Goal: Task Accomplishment & Management: Complete application form

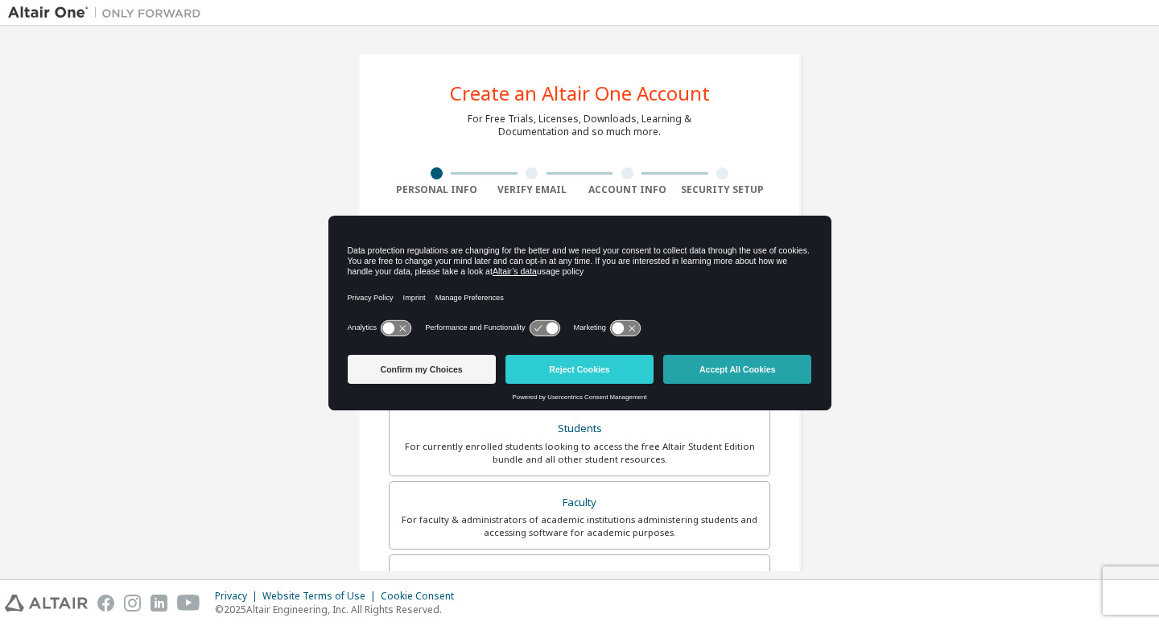
click at [702, 374] on button "Accept All Cookies" at bounding box center [737, 369] width 148 height 29
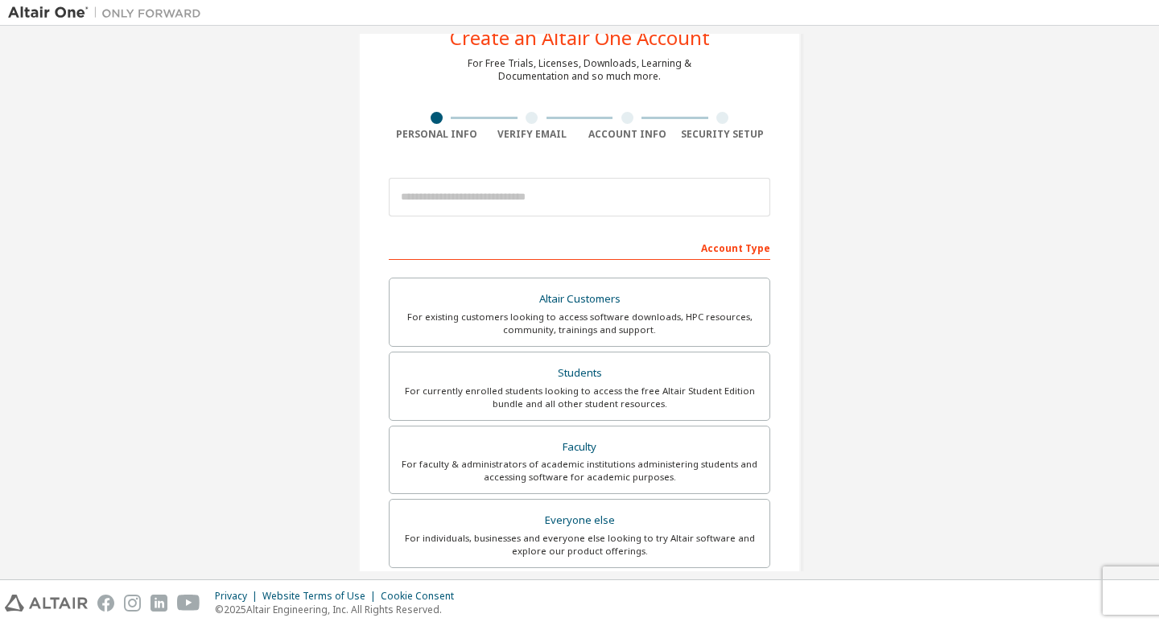
scroll to position [75, 0]
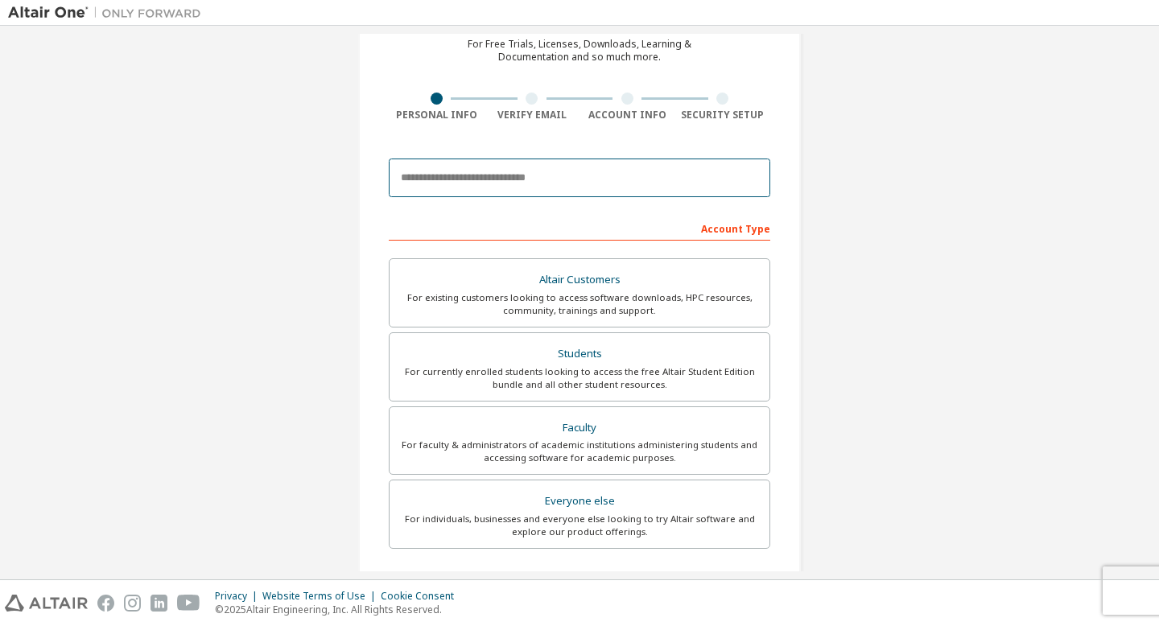
click at [529, 188] on input "email" at bounding box center [580, 178] width 382 height 39
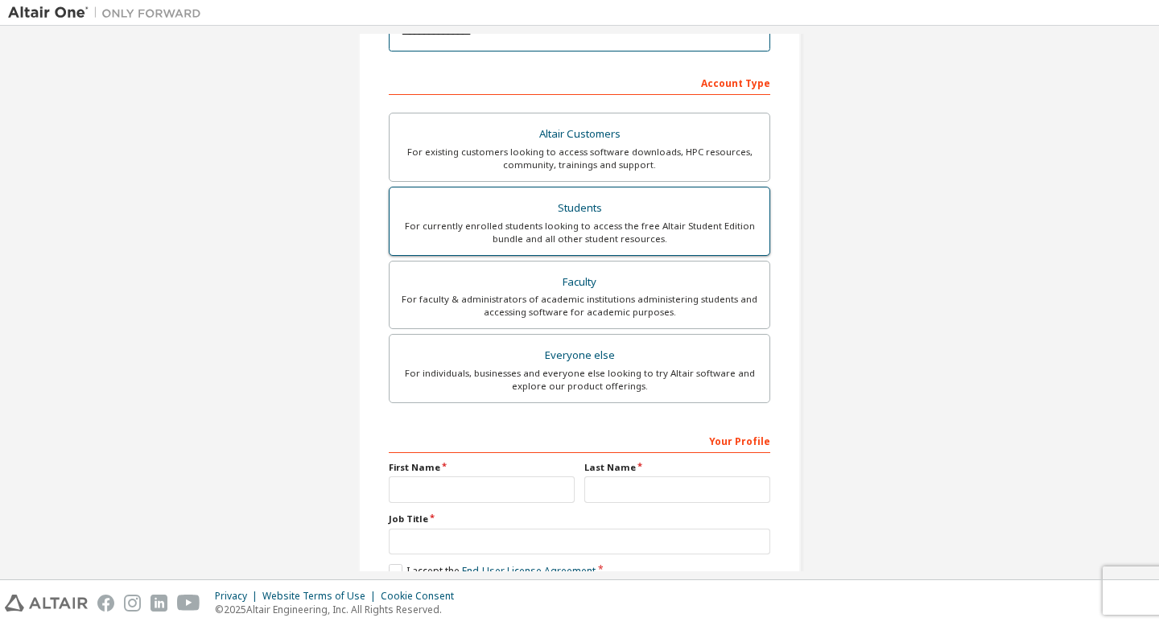
scroll to position [239, 0]
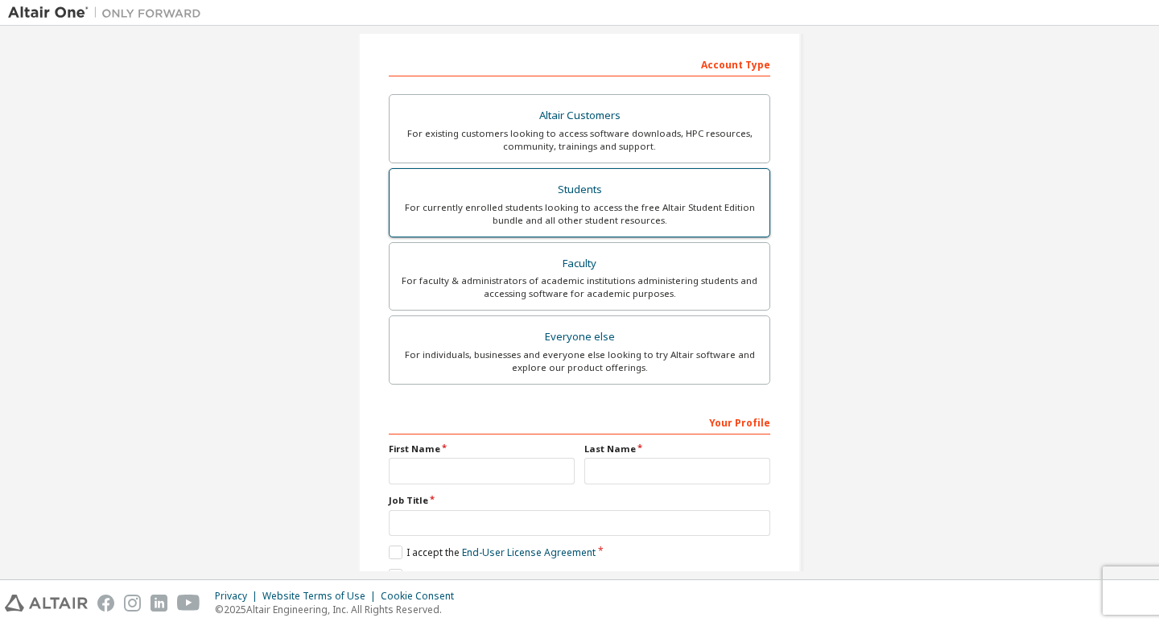
type input "**********"
click at [599, 209] on div "For currently enrolled students looking to access the free Altair Student Editi…" at bounding box center [579, 214] width 361 height 26
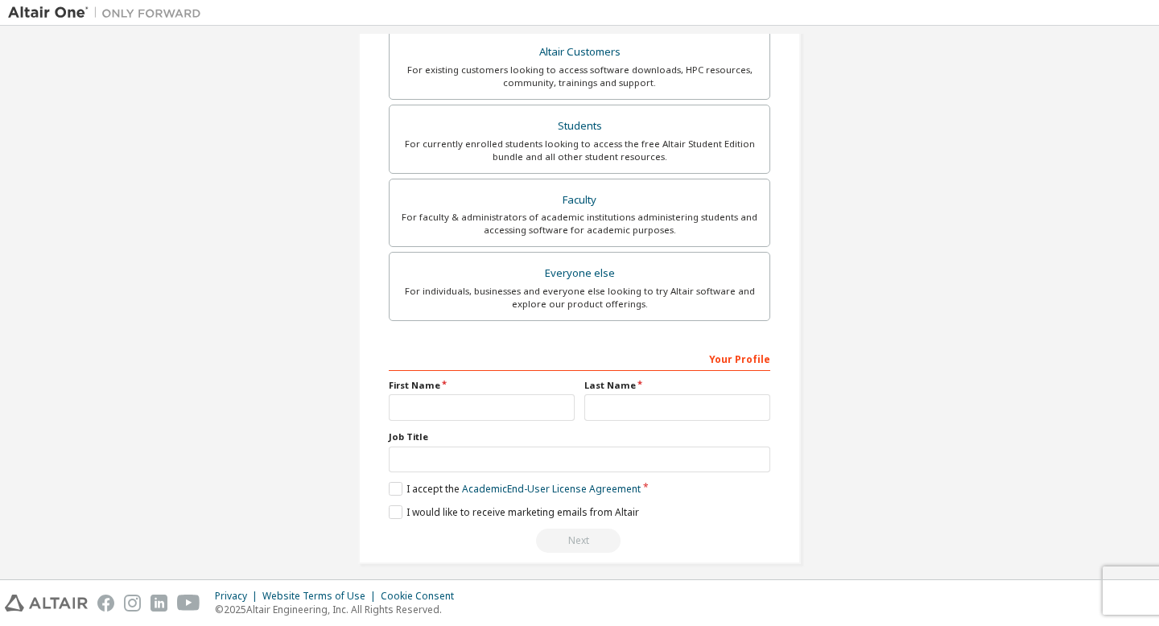
scroll to position [315, 0]
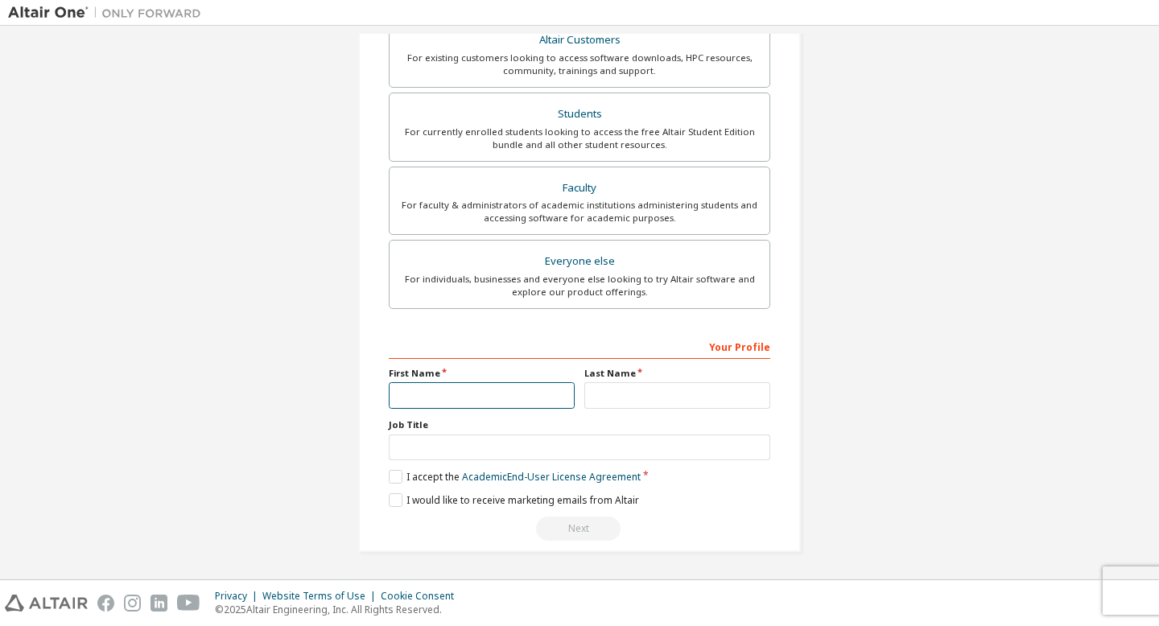
click at [557, 404] on input "text" at bounding box center [482, 395] width 186 height 27
type input "****"
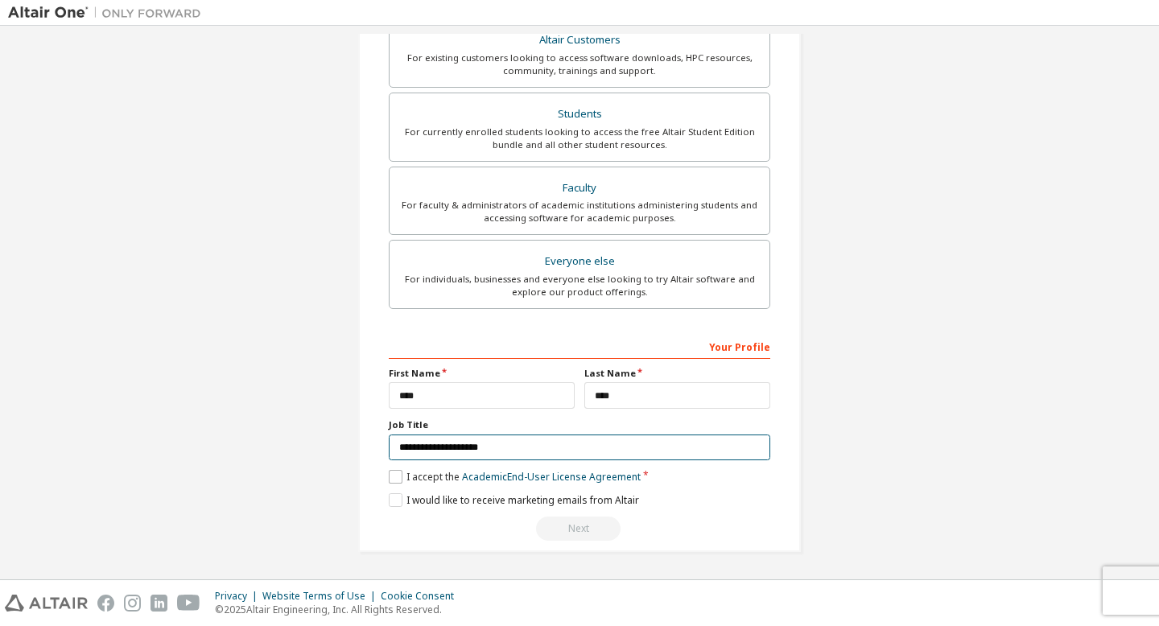
type input "**********"
click at [394, 476] on label "I accept the Academic End-User License Agreement" at bounding box center [515, 477] width 252 height 14
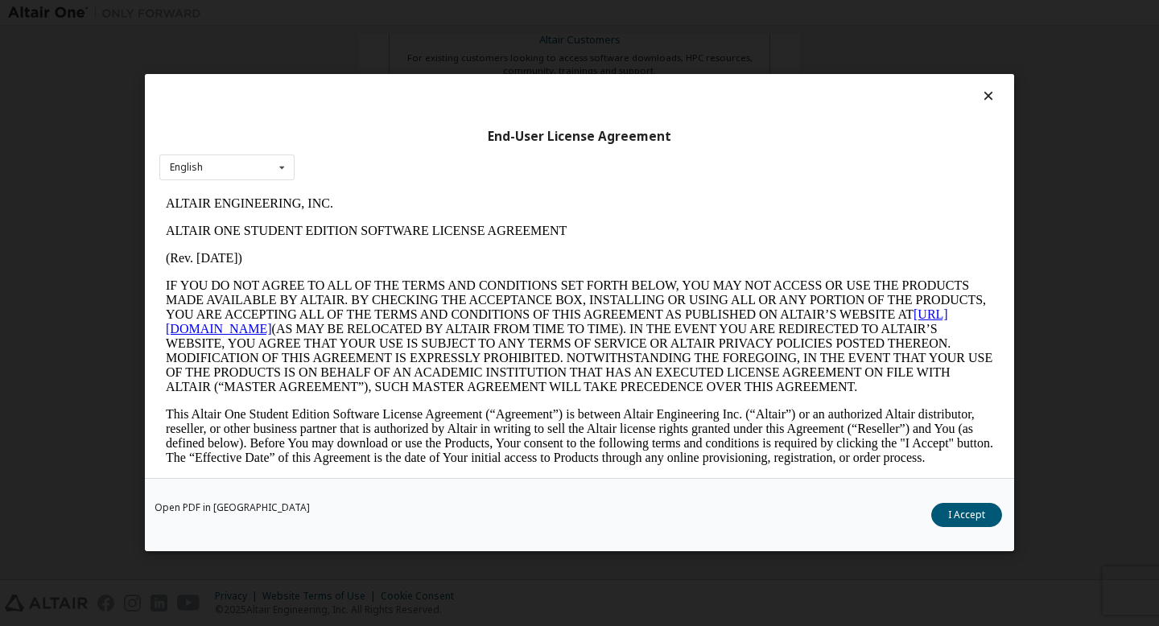
scroll to position [0, 0]
click at [963, 512] on button "I Accept" at bounding box center [966, 516] width 71 height 24
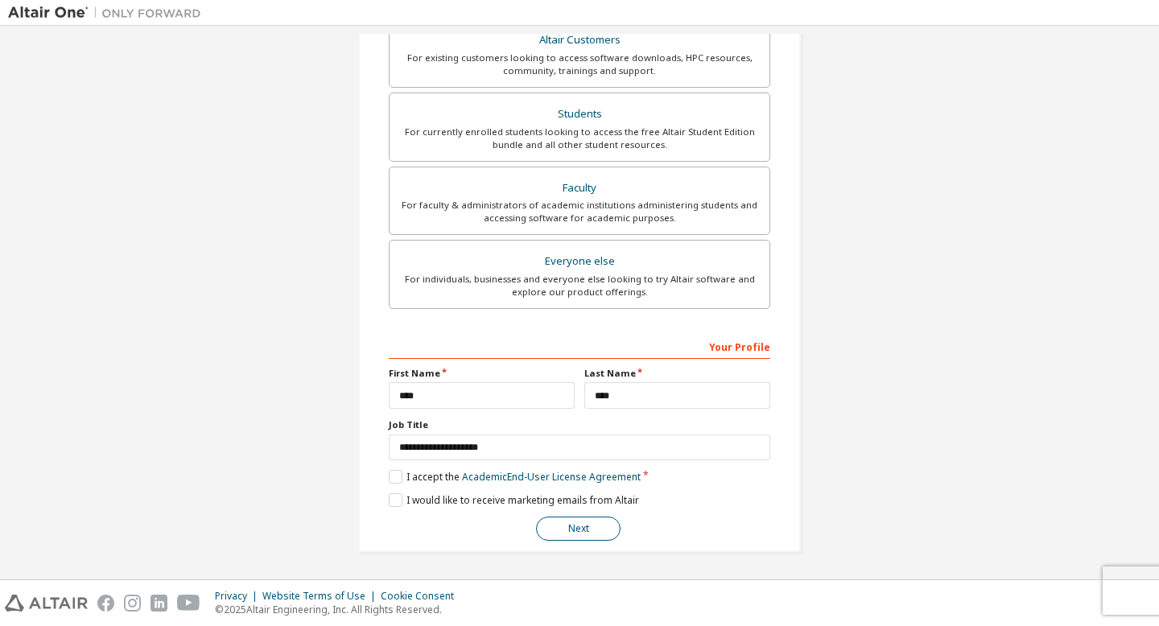
click at [581, 535] on button "Next" at bounding box center [578, 529] width 85 height 24
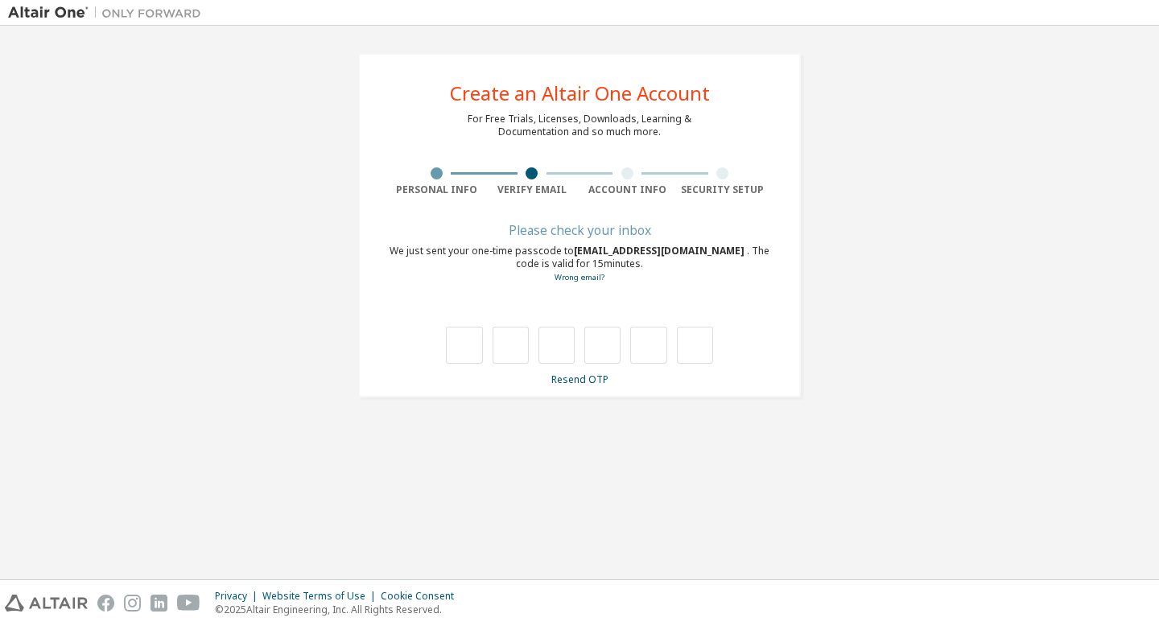
type input "*"
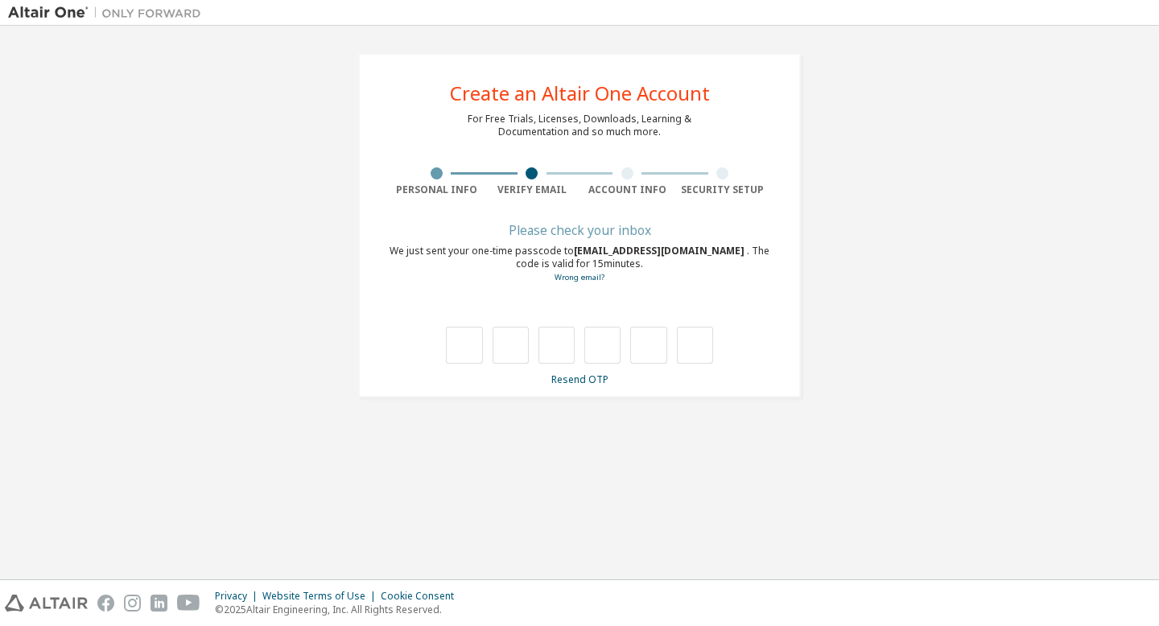
type input "*"
